Goal: Find specific page/section: Find specific page/section

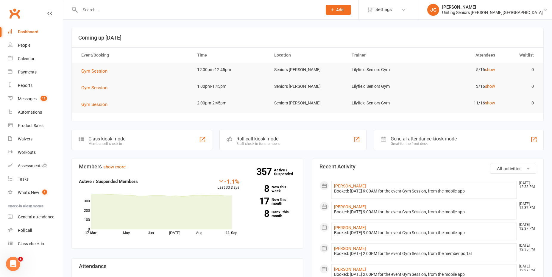
click at [108, 12] on input "text" at bounding box center [198, 10] width 240 height 8
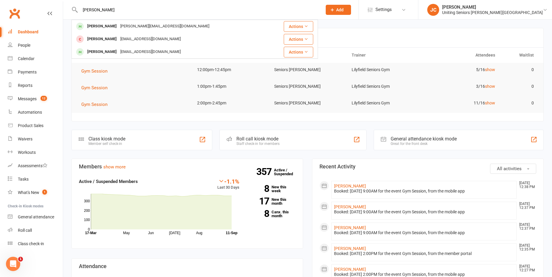
type input "[PERSON_NAME]"
click at [118, 26] on div "[PERSON_NAME][EMAIL_ADDRESS][DOMAIN_NAME]" at bounding box center [164, 26] width 93 height 9
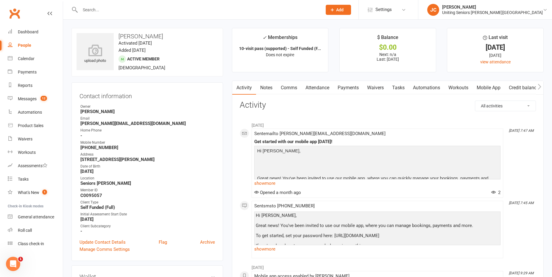
click at [142, 58] on span "Active member" at bounding box center [143, 59] width 32 height 5
click at [305, 52] on p "Does not expire" at bounding box center [279, 54] width 85 height 5
click at [292, 49] on strong "10-visit pass (supported) - Self Funded (F..." at bounding box center [280, 48] width 82 height 5
click at [540, 87] on icon "button" at bounding box center [539, 87] width 3 height 6
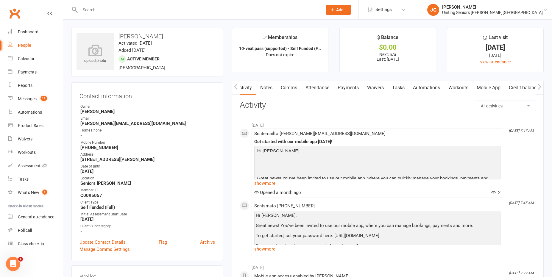
click at [540, 87] on icon "button" at bounding box center [539, 87] width 4 height 6
click at [237, 86] on icon "button" at bounding box center [236, 87] width 4 height 6
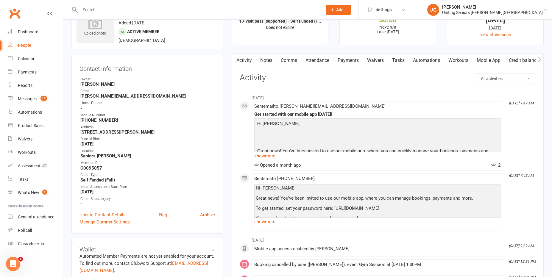
scroll to position [0, 0]
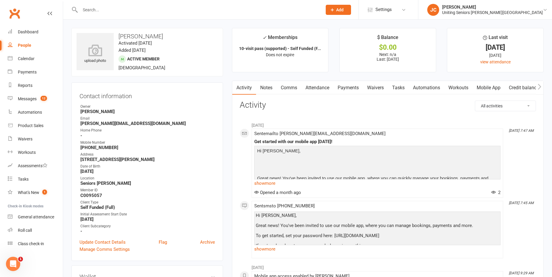
drag, startPoint x: 477, startPoint y: 49, endPoint x: 528, endPoint y: 49, distance: 51.2
click at [528, 49] on div "[DATE]" at bounding box center [494, 47] width 85 height 6
copy div "[DATE]"
click at [450, 54] on li "Last visit [DATE] [DATE] view attendance" at bounding box center [495, 50] width 97 height 44
click at [215, 244] on link "Archive" at bounding box center [207, 242] width 15 height 7
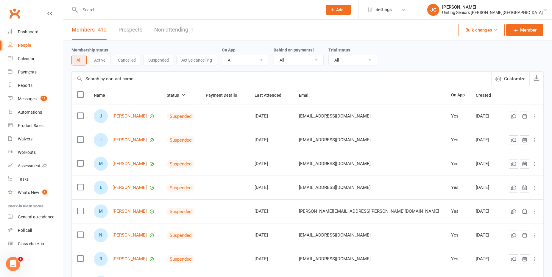
click at [84, 8] on input "text" at bounding box center [198, 10] width 240 height 8
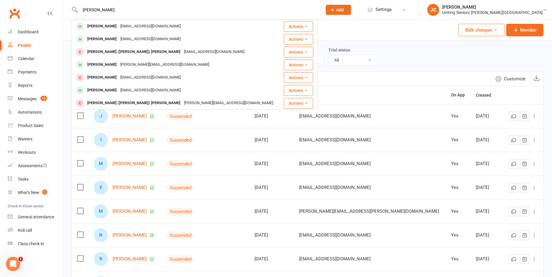
type input "[PERSON_NAME]"
click at [130, 28] on div "[EMAIL_ADDRESS][DOMAIN_NAME]" at bounding box center [150, 26] width 64 height 9
